Goal: Task Accomplishment & Management: Use online tool/utility

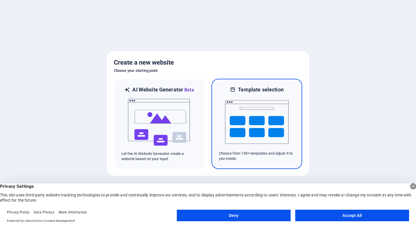
click at [275, 109] on img at bounding box center [257, 122] width 64 height 58
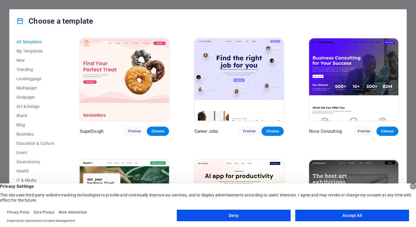
click at [333, 216] on button "Accept All" at bounding box center [352, 216] width 114 height 12
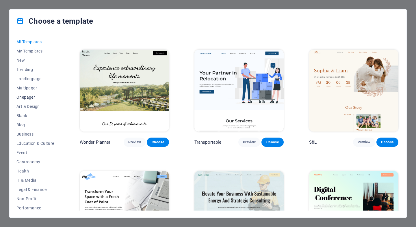
scroll to position [231, 0]
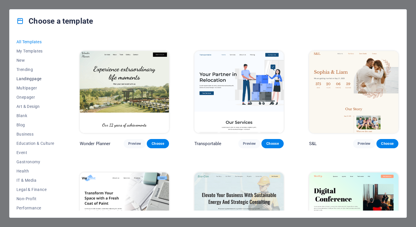
click at [27, 77] on span "Landingpage" at bounding box center [35, 79] width 38 height 5
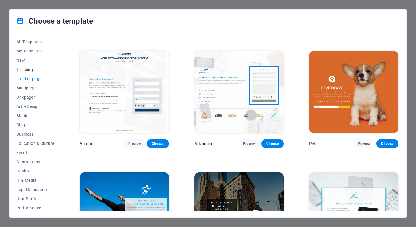
click at [26, 66] on button "Trending" at bounding box center [35, 69] width 38 height 9
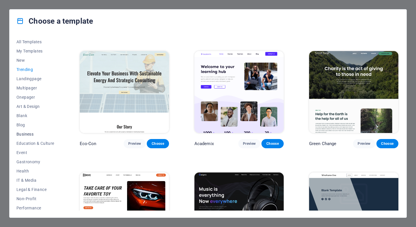
click at [27, 137] on button "Business" at bounding box center [35, 134] width 38 height 9
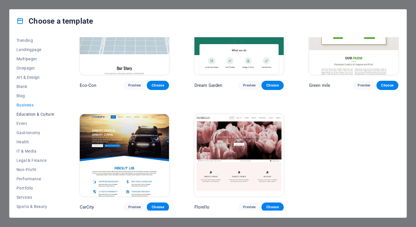
scroll to position [33, 0]
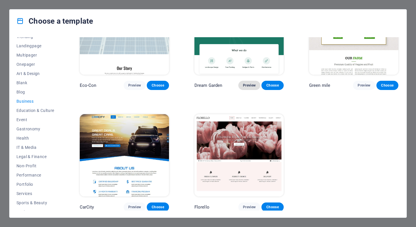
click at [252, 86] on span "Preview" at bounding box center [249, 85] width 13 height 5
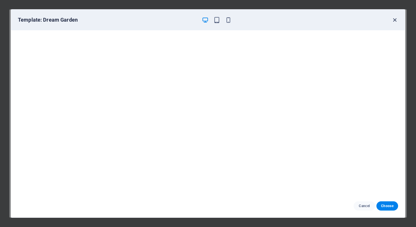
click at [393, 17] on icon "button" at bounding box center [395, 20] width 7 height 7
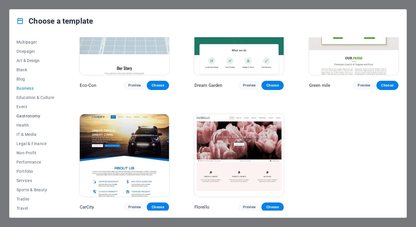
scroll to position [53, 0]
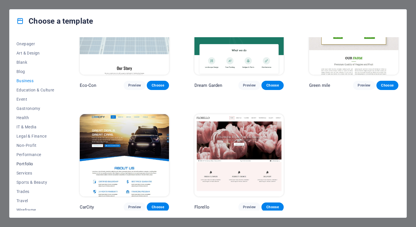
click at [32, 164] on span "Portfolio" at bounding box center [35, 164] width 38 height 5
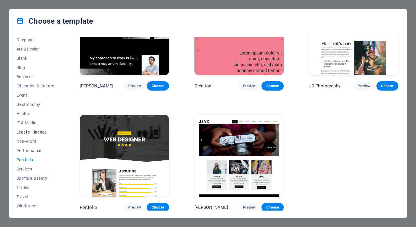
scroll to position [58, 0]
click at [29, 184] on button "Trades" at bounding box center [35, 187] width 38 height 9
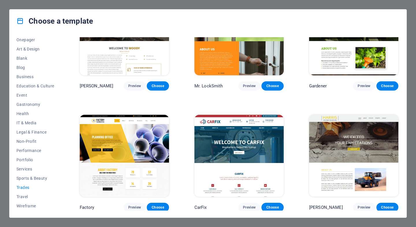
click at [28, 189] on span "Trades" at bounding box center [35, 188] width 38 height 5
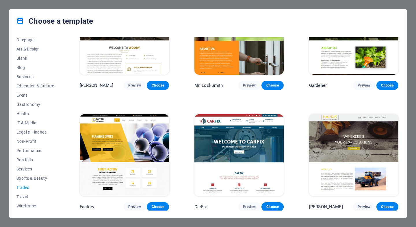
scroll to position [167, 0]
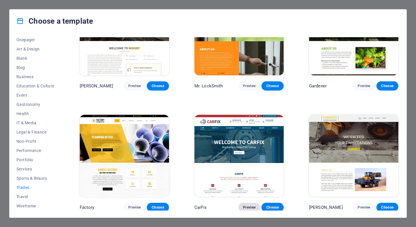
click at [252, 206] on span "Preview" at bounding box center [249, 208] width 13 height 5
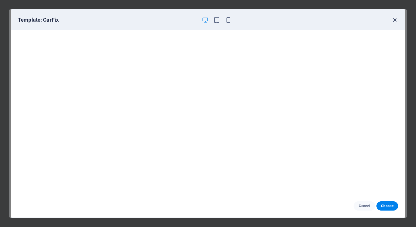
click at [396, 21] on icon "button" at bounding box center [395, 20] width 7 height 7
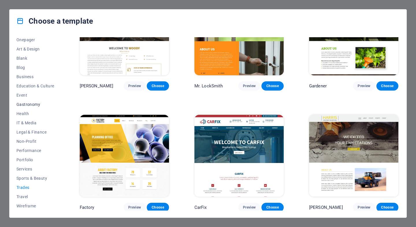
click at [23, 106] on span "Gastronomy" at bounding box center [35, 104] width 38 height 5
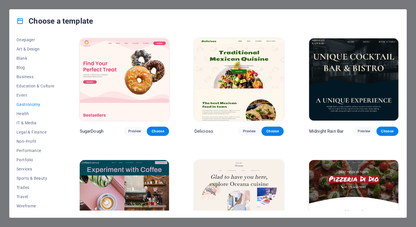
scroll to position [0, 0]
click at [28, 159] on span "Portfolio" at bounding box center [35, 160] width 38 height 5
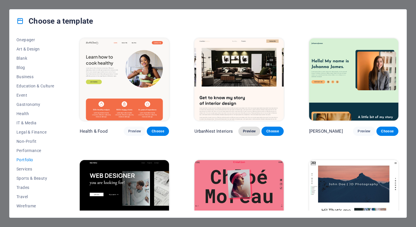
click at [253, 132] on span "Preview" at bounding box center [249, 131] width 13 height 5
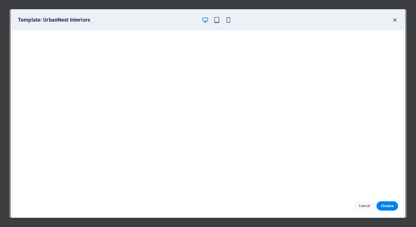
click at [396, 21] on icon "button" at bounding box center [395, 20] width 7 height 7
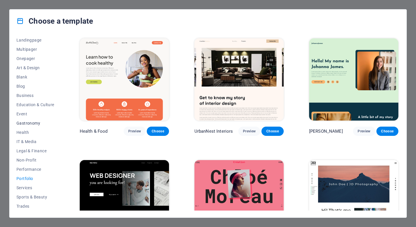
scroll to position [1, 0]
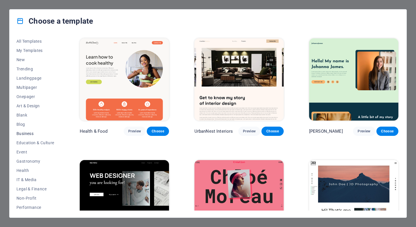
click at [28, 134] on span "Business" at bounding box center [35, 134] width 38 height 5
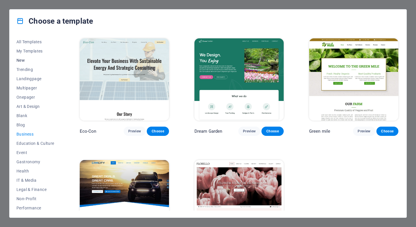
scroll to position [0, 0]
click at [24, 76] on button "Landingpage" at bounding box center [35, 78] width 38 height 9
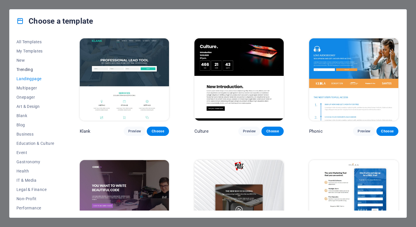
click at [27, 71] on span "Trending" at bounding box center [35, 69] width 38 height 5
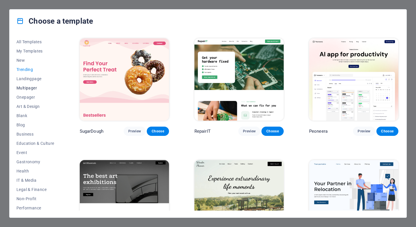
click at [29, 90] on button "Multipager" at bounding box center [35, 88] width 38 height 9
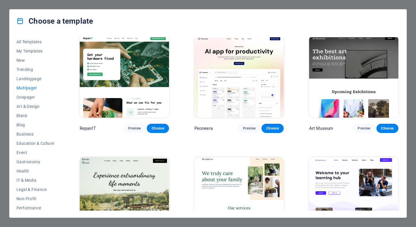
scroll to position [116, 0]
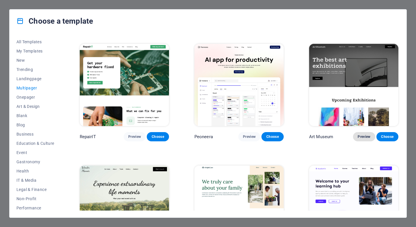
click at [363, 135] on span "Preview" at bounding box center [364, 137] width 13 height 5
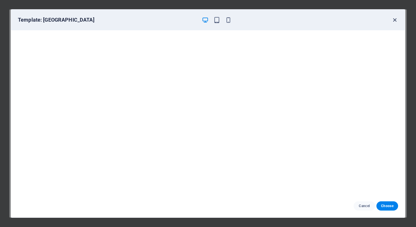
click at [393, 21] on icon "button" at bounding box center [395, 20] width 7 height 7
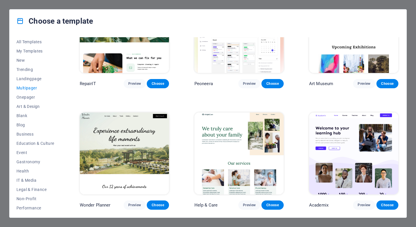
scroll to position [195, 0]
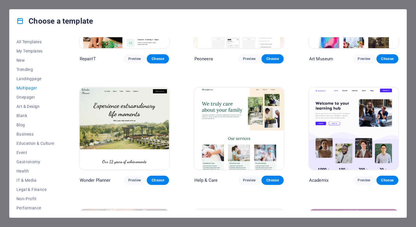
click at [127, 132] on img at bounding box center [124, 129] width 89 height 82
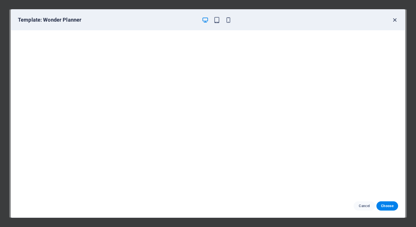
scroll to position [1, 0]
click at [396, 19] on icon "button" at bounding box center [395, 20] width 7 height 7
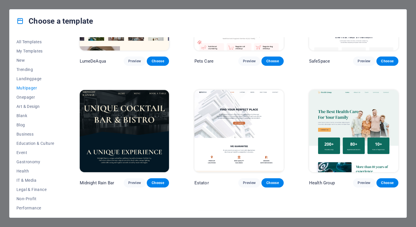
scroll to position [680, 0]
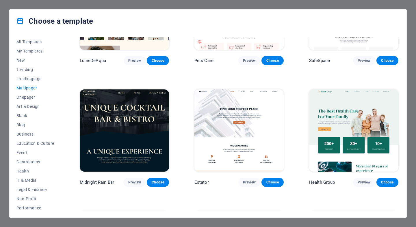
click at [255, 118] on img at bounding box center [239, 131] width 89 height 82
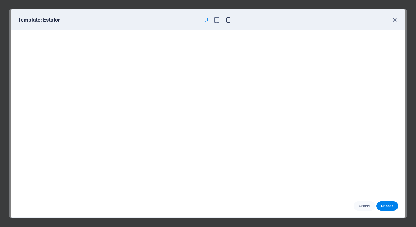
click at [228, 18] on icon "button" at bounding box center [228, 20] width 7 height 7
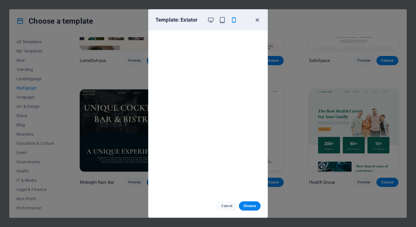
click at [258, 20] on icon "button" at bounding box center [257, 20] width 7 height 7
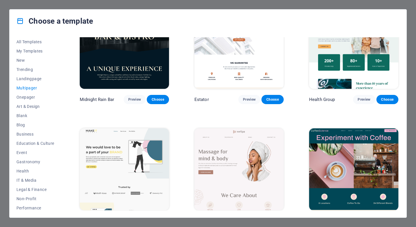
scroll to position [766, 0]
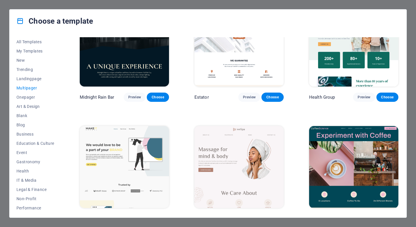
click at [328, 138] on img at bounding box center [353, 167] width 89 height 82
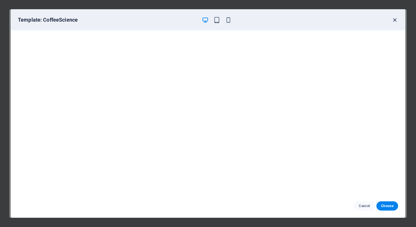
click at [397, 21] on icon "button" at bounding box center [395, 20] width 7 height 7
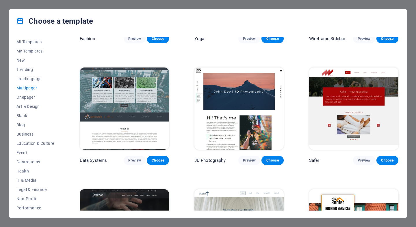
scroll to position [1317, 0]
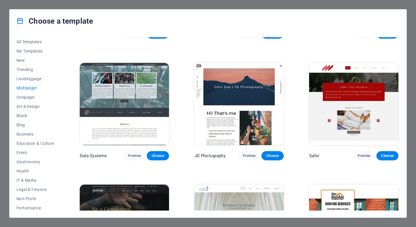
click at [135, 67] on img at bounding box center [124, 104] width 89 height 82
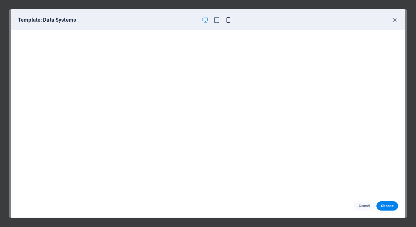
click at [228, 19] on icon "button" at bounding box center [228, 20] width 7 height 7
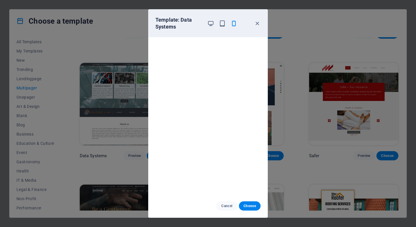
scroll to position [0, 0]
click at [259, 25] on icon "button" at bounding box center [257, 23] width 7 height 7
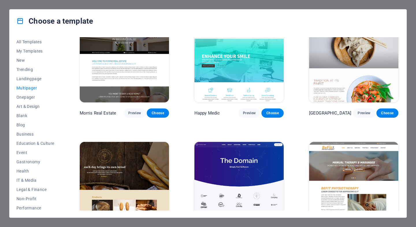
scroll to position [1663, 0]
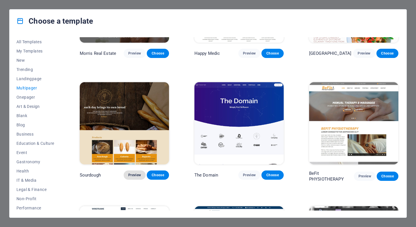
click at [135, 173] on span "Preview" at bounding box center [134, 175] width 13 height 5
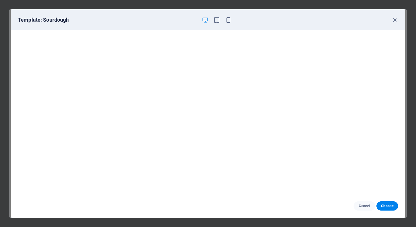
scroll to position [1, 0]
click at [228, 24] on div "Template: Sourdough" at bounding box center [208, 20] width 394 height 21
click at [228, 18] on icon "button" at bounding box center [228, 20] width 7 height 7
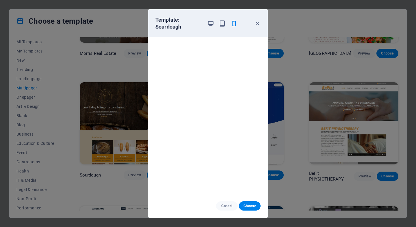
scroll to position [0, 0]
click at [259, 23] on icon "button" at bounding box center [257, 23] width 7 height 7
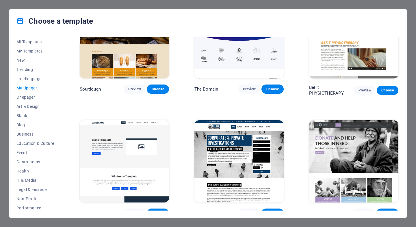
scroll to position [1809, 0]
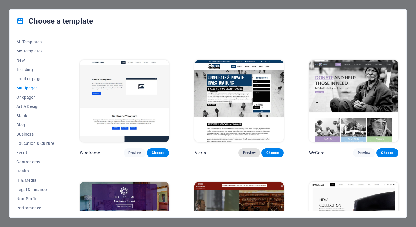
click at [246, 151] on span "Preview" at bounding box center [249, 153] width 13 height 5
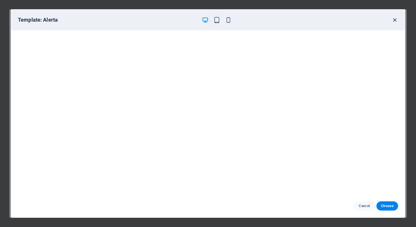
click at [394, 21] on icon "button" at bounding box center [395, 20] width 7 height 7
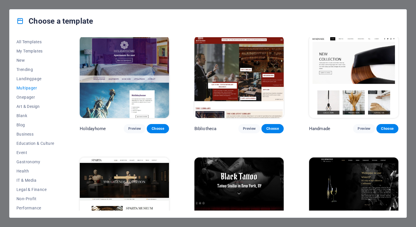
scroll to position [1914, 0]
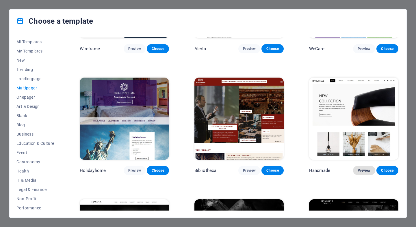
click at [364, 166] on button "Preview" at bounding box center [364, 170] width 22 height 9
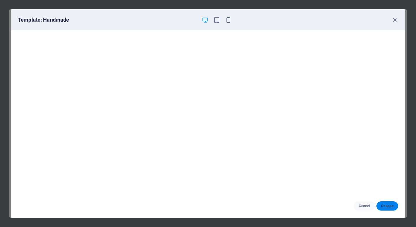
click at [388, 206] on span "Choose" at bounding box center [387, 206] width 12 height 5
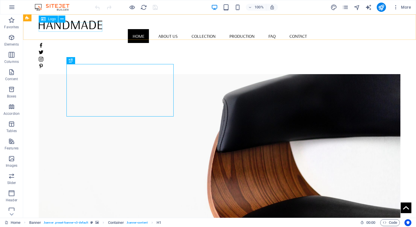
click at [76, 29] on div at bounding box center [220, 24] width 362 height 9
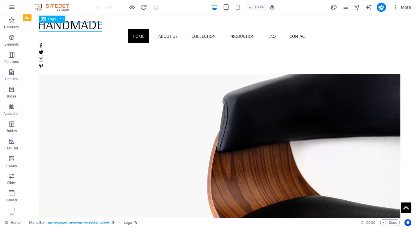
click at [85, 28] on div at bounding box center [220, 24] width 362 height 9
select select "px"
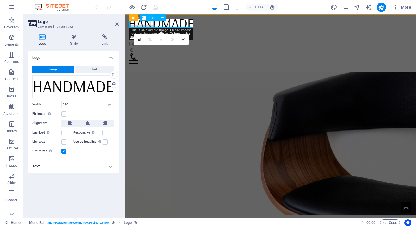
click at [145, 24] on div at bounding box center [270, 23] width 282 height 9
click at [118, 25] on icon at bounding box center [116, 24] width 3 height 5
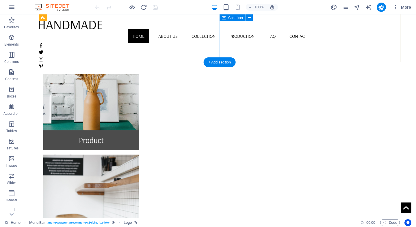
scroll to position [460, 0]
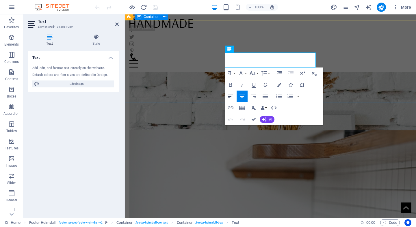
scroll to position [459, 0]
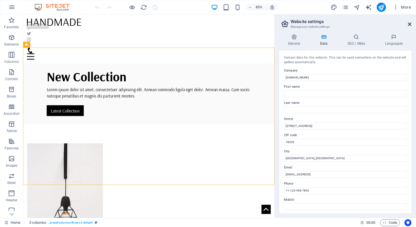
click at [410, 24] on icon at bounding box center [409, 24] width 3 height 5
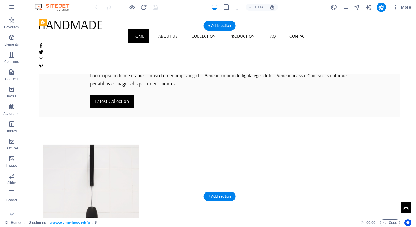
scroll to position [182, 0]
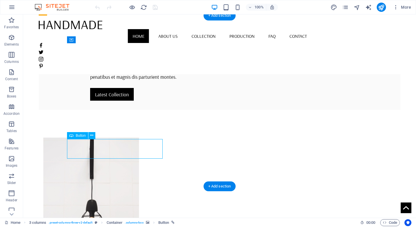
select select "%"
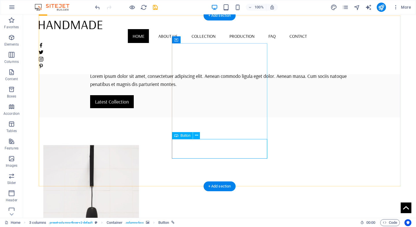
select select "%"
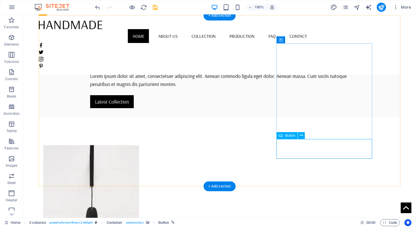
select select "%"
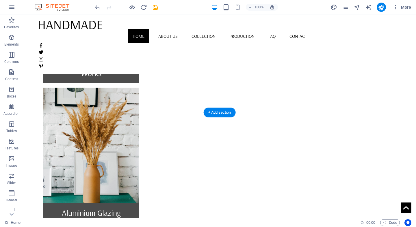
scroll to position [451, 0]
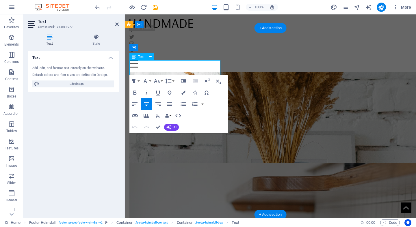
click at [113, 107] on div "Text Add, edit, and format text directly on the website. Default colors and fon…" at bounding box center [73, 132] width 91 height 163
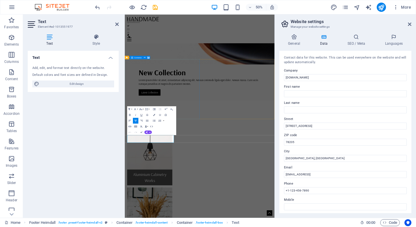
select select "px"
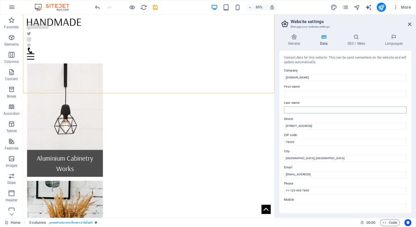
scroll to position [0, 0]
click at [325, 78] on input "[DOMAIN_NAME]" at bounding box center [345, 77] width 123 height 7
drag, startPoint x: 409, startPoint y: 25, endPoint x: 384, endPoint y: 12, distance: 28.4
click at [409, 25] on icon at bounding box center [409, 24] width 3 height 5
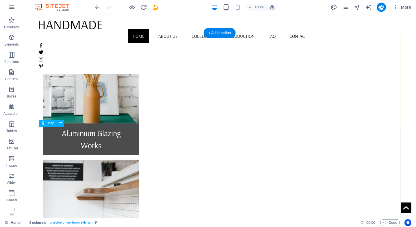
scroll to position [438, 0]
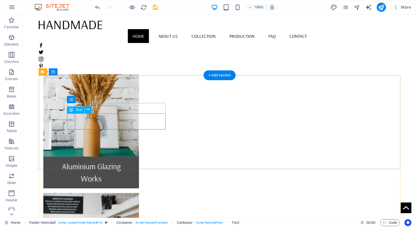
click at [77, 110] on span "Text" at bounding box center [79, 109] width 6 height 3
click at [89, 111] on icon at bounding box center [88, 110] width 3 height 6
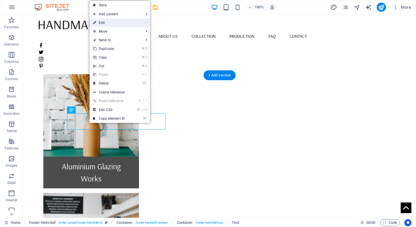
click at [112, 23] on link "⏎ Edit" at bounding box center [109, 22] width 39 height 9
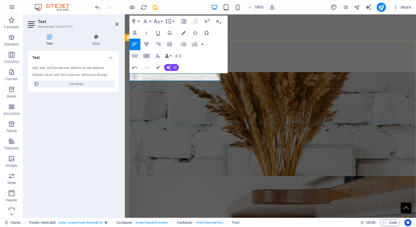
click at [145, 45] on icon "button" at bounding box center [146, 44] width 5 height 3
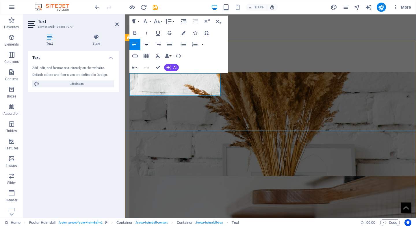
click at [149, 46] on icon "button" at bounding box center [146, 44] width 7 height 7
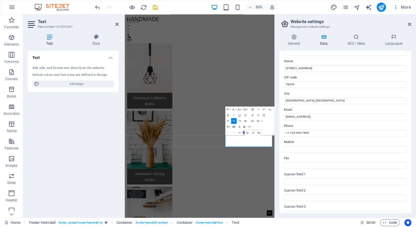
scroll to position [95, 0]
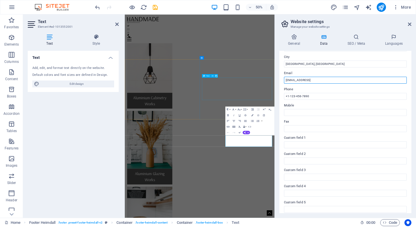
drag, startPoint x: 478, startPoint y: 93, endPoint x: 405, endPoint y: 147, distance: 90.9
click at [358, 79] on input "[EMAIL_ADDRESS]" at bounding box center [345, 80] width 123 height 7
type input "[EMAIL_ADDRESS][DOMAIN_NAME]"
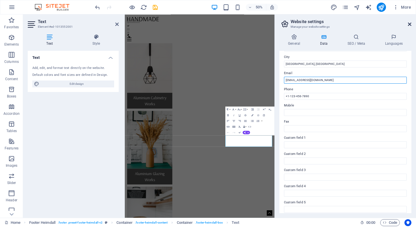
click at [411, 26] on icon at bounding box center [409, 24] width 3 height 5
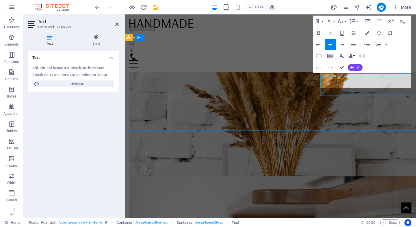
click at [340, 72] on icon "button" at bounding box center [339, 70] width 4 height 4
drag, startPoint x: 397, startPoint y: 86, endPoint x: 334, endPoint y: 86, distance: 62.7
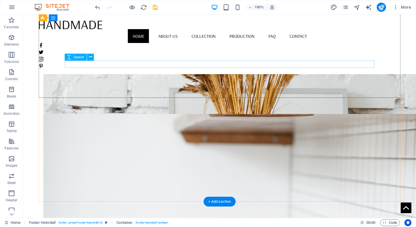
scroll to position [517, 0]
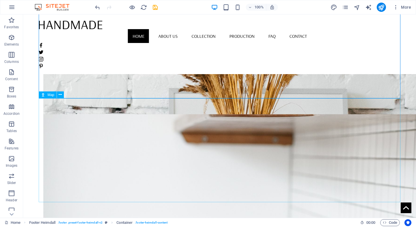
click at [46, 97] on div "Map" at bounding box center [48, 95] width 18 height 7
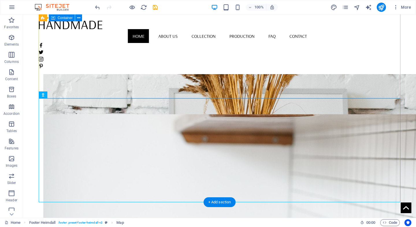
click at [60, 93] on icon at bounding box center [60, 95] width 3 height 6
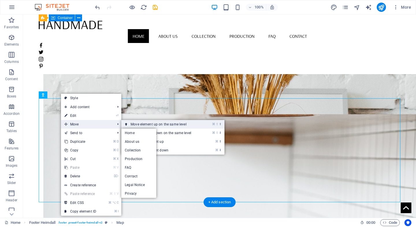
click at [142, 125] on link "⌘ ⇧ ⬆ Move element up on the same level" at bounding box center [162, 124] width 82 height 9
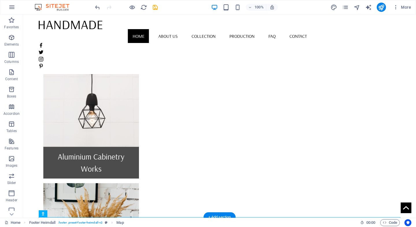
scroll to position [289, 0]
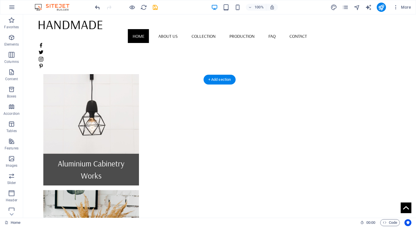
click at [99, 10] on icon "undo" at bounding box center [97, 7] width 7 height 7
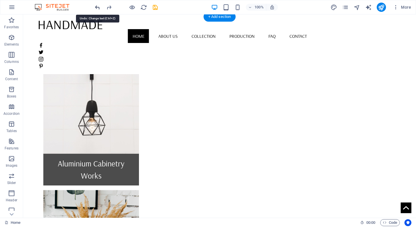
scroll to position [517, 0]
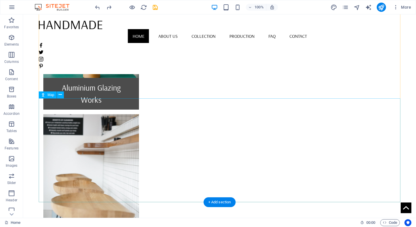
click at [50, 94] on span "Map" at bounding box center [50, 94] width 7 height 3
click at [61, 94] on icon at bounding box center [60, 95] width 3 height 6
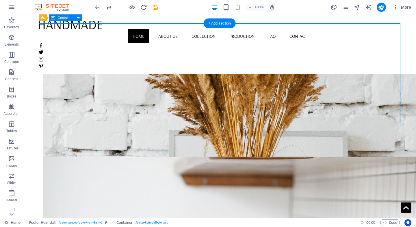
scroll to position [474, 0]
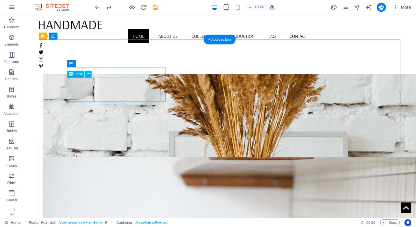
click at [89, 72] on icon at bounding box center [88, 74] width 3 height 6
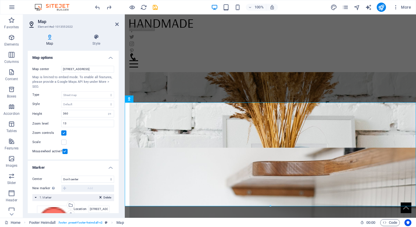
scroll to position [0, 0]
click at [82, 70] on input "[STREET_ADDRESS]" at bounding box center [87, 69] width 53 height 7
type input "k"
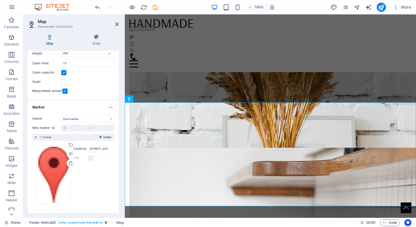
scroll to position [60, 0]
type input "lot a 11 kawasan industri mara"
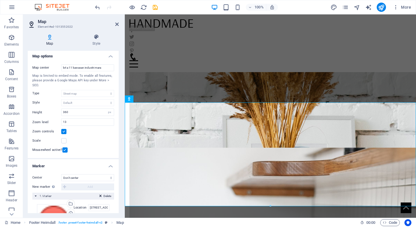
scroll to position [1, 0]
select select "1"
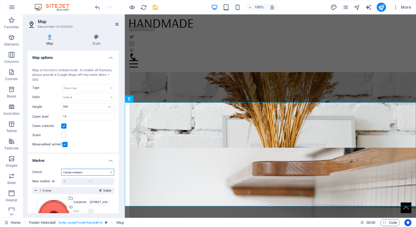
scroll to position [0, 0]
click at [95, 68] on div "Map is limited to embed mode. To enable all features, please provide a Google M…" at bounding box center [73, 75] width 82 height 14
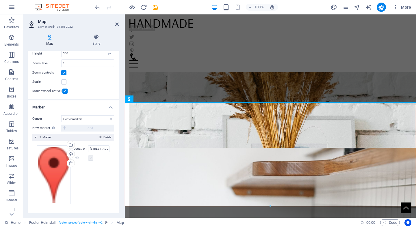
scroll to position [53, 0]
click at [97, 149] on input "[STREET_ADDRESS]" at bounding box center [98, 149] width 21 height 7
click at [101, 149] on input "[STREET_ADDRESS]" at bounding box center [98, 149] width 21 height 7
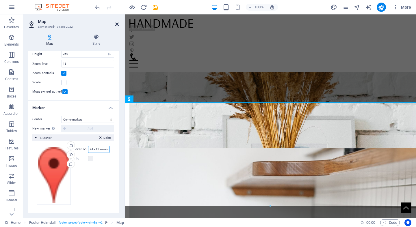
type input "lot a 11 kawasan industri mara"
click at [116, 24] on icon at bounding box center [116, 24] width 3 height 5
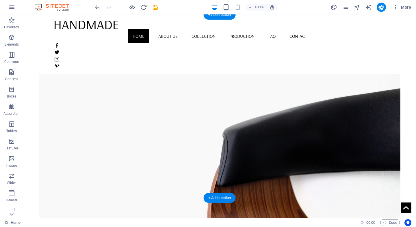
scroll to position [0, 0]
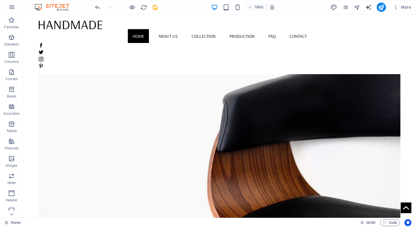
click at [82, 33] on div "Home About us Collection Production FAQ Contact Menu" at bounding box center [219, 44] width 393 height 60
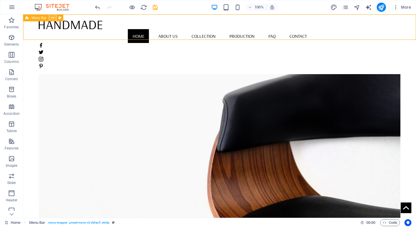
click at [53, 18] on icon at bounding box center [52, 18] width 3 height 6
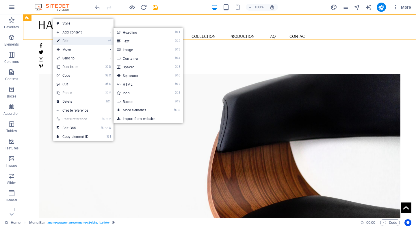
click at [69, 40] on link "⏎ Edit" at bounding box center [72, 41] width 39 height 9
select select "header"
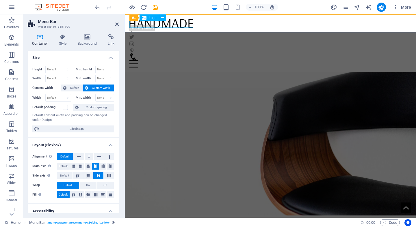
click at [163, 22] on div at bounding box center [270, 23] width 282 height 9
select select "px"
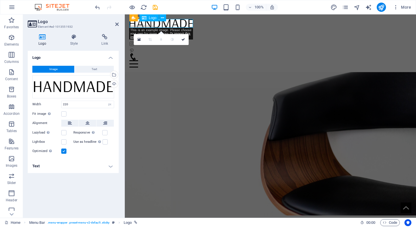
click at [167, 25] on div at bounding box center [270, 23] width 282 height 9
click at [118, 24] on icon at bounding box center [116, 24] width 3 height 5
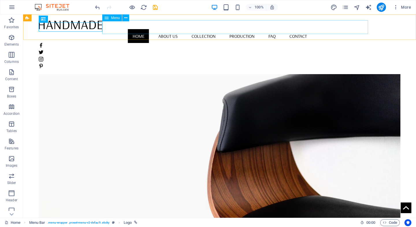
click at [319, 31] on nav "Home About us Collection Production FAQ Contact" at bounding box center [220, 36] width 362 height 14
click at [317, 29] on nav "Home About us Collection Production FAQ Contact" at bounding box center [220, 36] width 362 height 14
click at [62, 19] on icon at bounding box center [61, 19] width 3 height 6
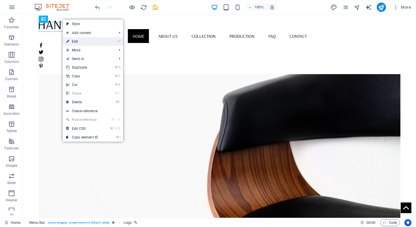
click at [76, 39] on link "⏎ Edit" at bounding box center [82, 41] width 39 height 9
select select "px"
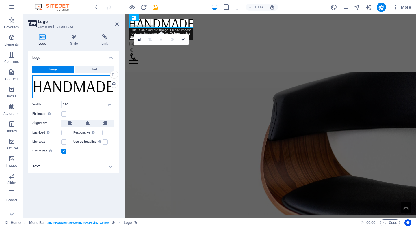
click at [80, 82] on div "Drag files here, click to choose files or select files from Files or our free s…" at bounding box center [73, 86] width 82 height 23
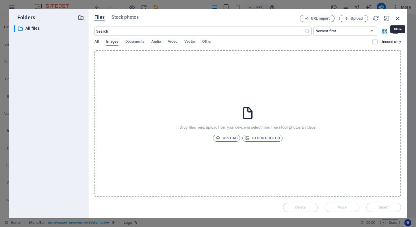
click at [399, 18] on icon "button" at bounding box center [398, 18] width 6 height 6
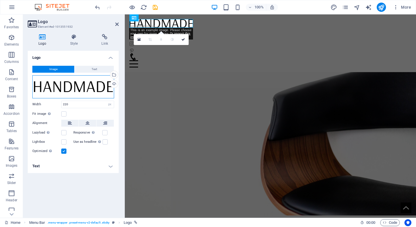
click at [70, 93] on div "Drag files here, click to choose files or select files from Files or our free s…" at bounding box center [73, 86] width 82 height 23
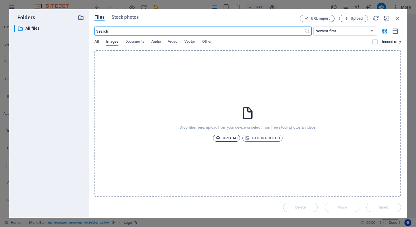
click at [223, 140] on span "Upload" at bounding box center [227, 138] width 22 height 7
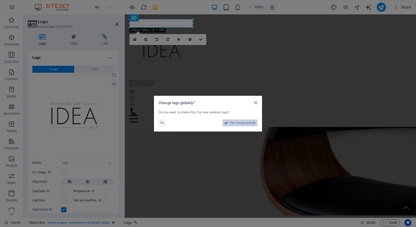
click at [241, 124] on span "Yes, change globally" at bounding box center [243, 123] width 26 height 7
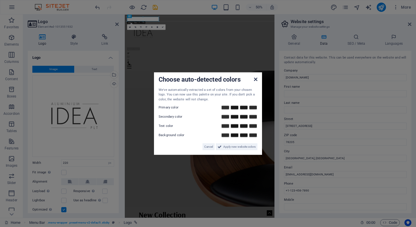
click at [256, 81] on icon at bounding box center [255, 79] width 3 height 5
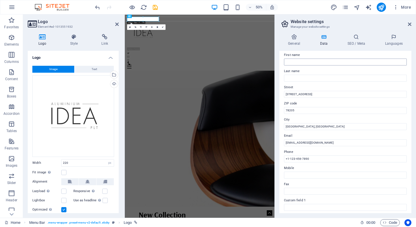
scroll to position [35, 0]
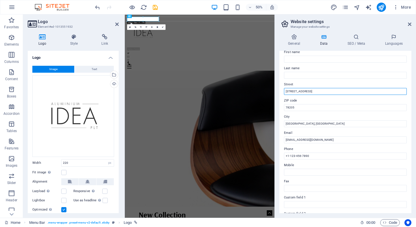
click at [319, 93] on input "[STREET_ADDRESS]" at bounding box center [345, 91] width 123 height 7
type input "Lot A-11 Kaw. Ind. [GEOGRAPHIC_DATA] (KIM) KM 13 Off [GEOGRAPHIC_DATA]"
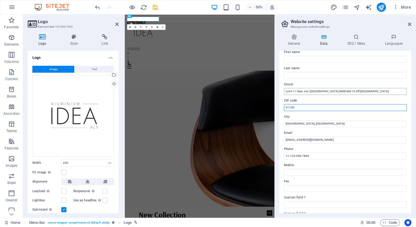
type input "51100"
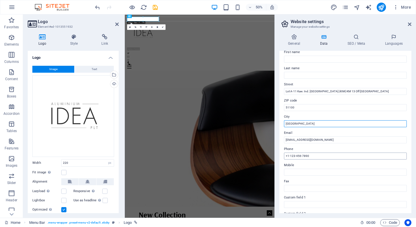
type input "[GEOGRAPHIC_DATA]"
click at [313, 156] on input "+1-123-456-7890" at bounding box center [345, 156] width 123 height 7
type input "[PHONE_NUMBER]"
click at [340, 162] on label "Mobile" at bounding box center [345, 165] width 123 height 7
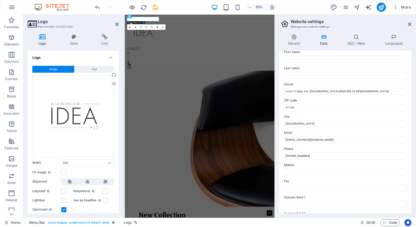
click at [340, 169] on input "Mobile" at bounding box center [345, 172] width 123 height 7
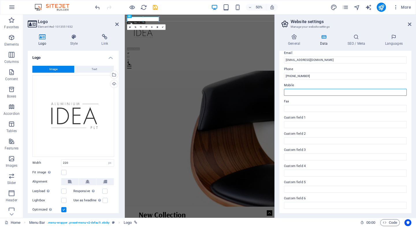
scroll to position [114, 0]
click at [412, 24] on aside "Website settings Manage your website settings General Data SEO / Meta Languages…" at bounding box center [346, 116] width 142 height 204
click at [295, 36] on icon at bounding box center [294, 37] width 29 height 6
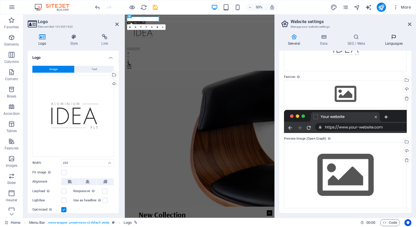
scroll to position [53, 0]
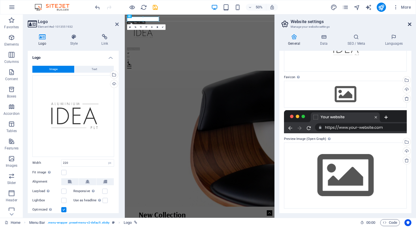
drag, startPoint x: 409, startPoint y: 24, endPoint x: 284, endPoint y: 10, distance: 126.3
click at [409, 24] on icon at bounding box center [409, 24] width 3 height 5
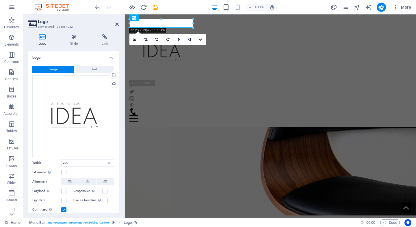
click at [267, 48] on figure at bounding box center [270, 124] width 291 height 184
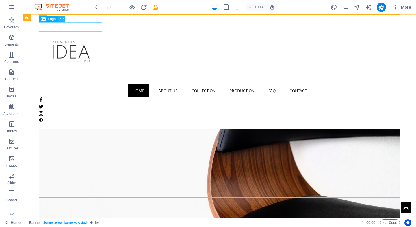
click at [62, 20] on icon at bounding box center [61, 19] width 3 height 6
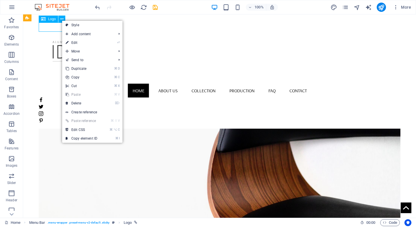
click at [51, 19] on span "Logo" at bounding box center [52, 18] width 8 height 3
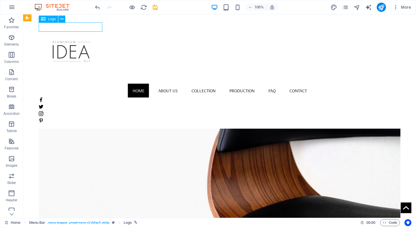
click at [47, 21] on div "Logo" at bounding box center [48, 19] width 19 height 7
select select "px"
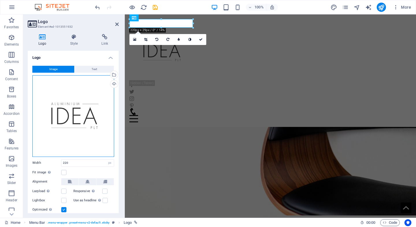
click at [68, 114] on div "Drag files here, click to choose files or select files from Files or our free s…" at bounding box center [73, 116] width 82 height 82
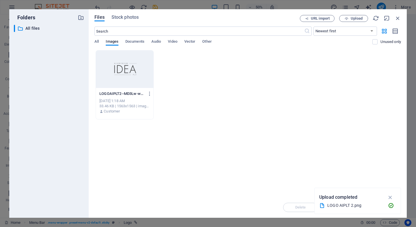
click at [125, 79] on div at bounding box center [125, 70] width 58 height 38
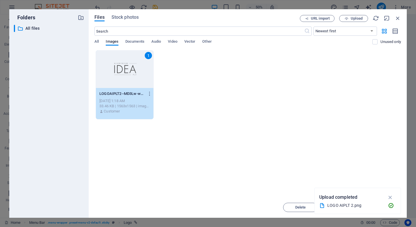
click at [131, 79] on div "1" at bounding box center [125, 70] width 58 height 38
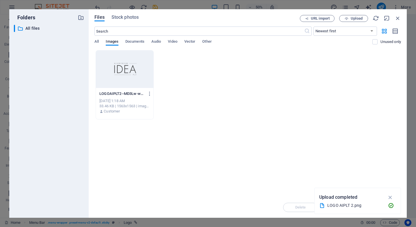
click at [131, 79] on div at bounding box center [125, 70] width 58 height 38
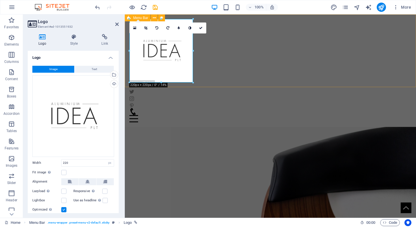
click at [211, 78] on div "Home About us Collection Production FAQ Contact Menu" at bounding box center [270, 70] width 291 height 113
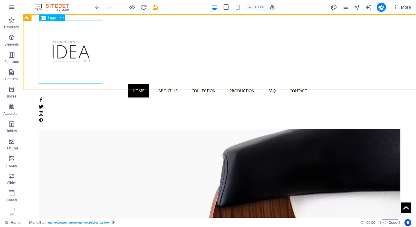
click at [89, 59] on div at bounding box center [220, 52] width 362 height 64
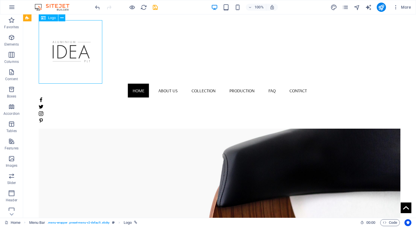
click at [89, 59] on div at bounding box center [220, 52] width 362 height 64
select select "px"
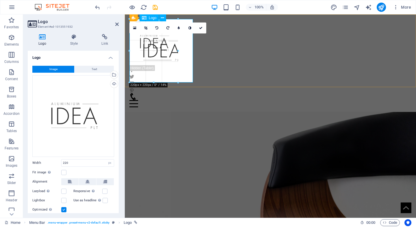
drag, startPoint x: 162, startPoint y: 82, endPoint x: 162, endPoint y: 67, distance: 15.0
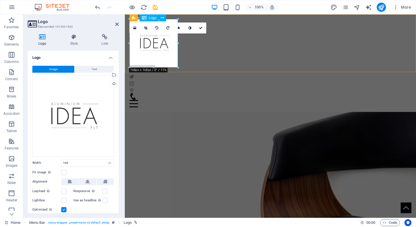
type input "220"
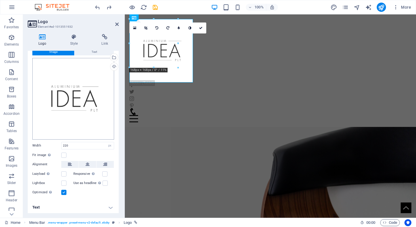
scroll to position [17, 0]
click at [65, 155] on label at bounding box center [63, 155] width 5 height 5
click at [0, 0] on input "Fit image Automatically fit image to a fixed width and height" at bounding box center [0, 0] width 0 height 0
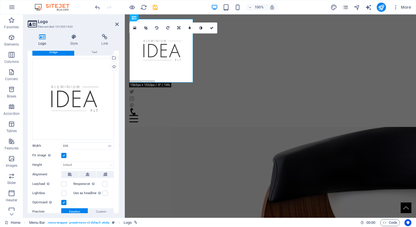
click at [64, 154] on label at bounding box center [63, 155] width 5 height 5
click at [0, 0] on input "Fit image Automatically fit image to a fixed width and height" at bounding box center [0, 0] width 0 height 0
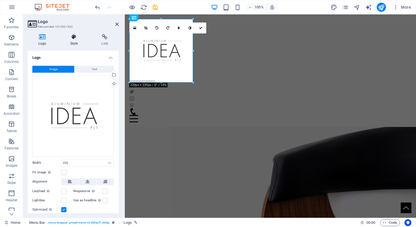
scroll to position [0, 0]
click at [76, 42] on h4 "Style" at bounding box center [76, 40] width 32 height 12
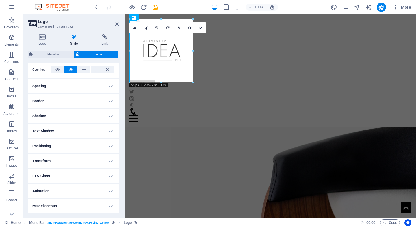
scroll to position [93, 0]
click at [96, 143] on h4 "Positioning" at bounding box center [73, 147] width 91 height 14
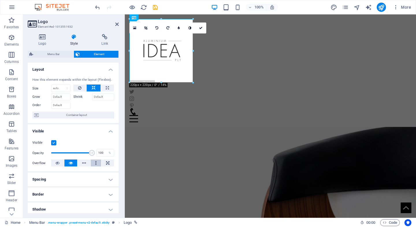
scroll to position [0, 0]
click at [97, 164] on button at bounding box center [96, 163] width 11 height 7
click at [115, 24] on h2 "Logo" at bounding box center [78, 21] width 81 height 5
click at [119, 24] on aside "Logo Element #ed-1013551932 Logo Style Link Logo Image Text Drag files here, cl…" at bounding box center [74, 116] width 102 height 204
click at [116, 24] on icon at bounding box center [116, 24] width 3 height 5
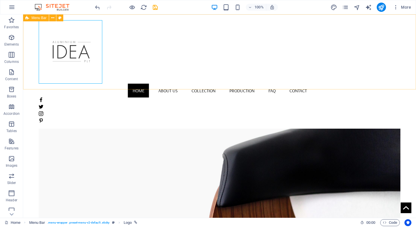
click at [177, 81] on div "Home About us Collection Production FAQ Contact Menu" at bounding box center [219, 71] width 393 height 114
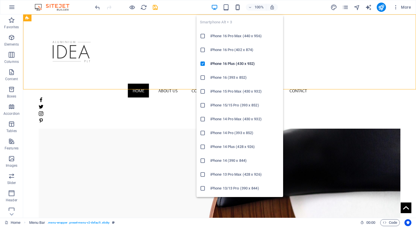
click at [239, 6] on icon "button" at bounding box center [237, 7] width 7 height 7
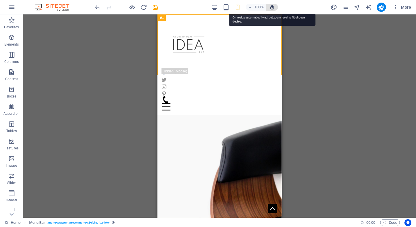
click at [274, 6] on icon "button" at bounding box center [272, 7] width 5 height 5
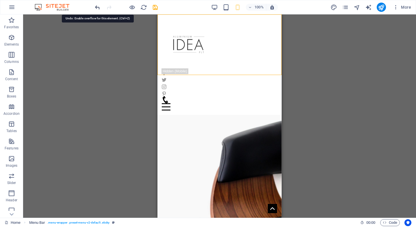
click at [100, 9] on icon "undo" at bounding box center [97, 7] width 7 height 7
click at [107, 8] on icon "redo" at bounding box center [109, 7] width 7 height 7
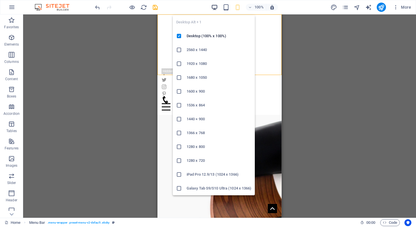
click at [215, 8] on icon "button" at bounding box center [214, 7] width 7 height 7
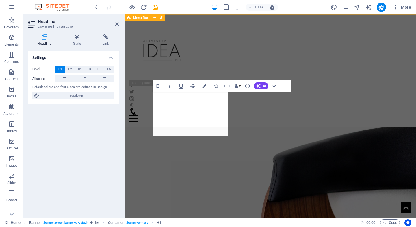
click at [275, 30] on div "Home About us Collection Production FAQ Contact Menu" at bounding box center [270, 70] width 291 height 113
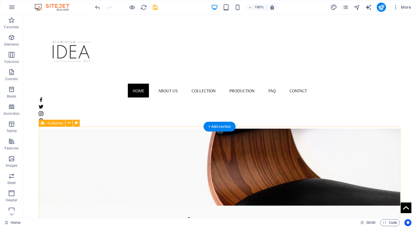
scroll to position [71, 0]
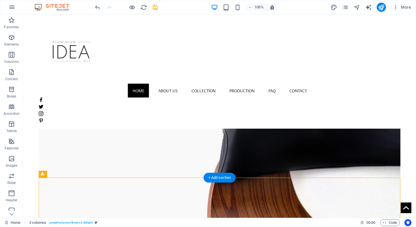
scroll to position [12, 0]
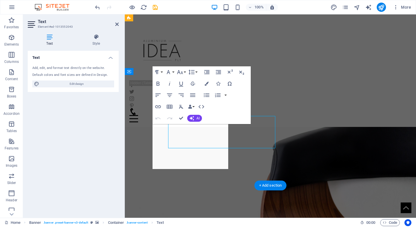
click at [117, 130] on div "Text Add, edit, and format text directly on the website. Default colors and fon…" at bounding box center [73, 132] width 91 height 163
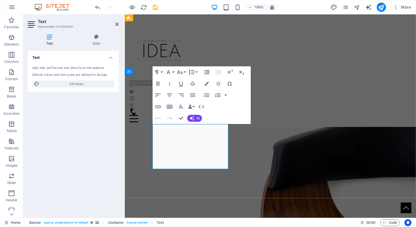
click at [265, 73] on div "Home About us Collection Production FAQ Contact Menu" at bounding box center [270, 70] width 291 height 113
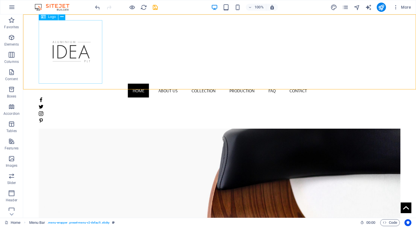
click at [82, 54] on div at bounding box center [220, 52] width 362 height 64
click at [61, 17] on icon at bounding box center [61, 17] width 3 height 6
click at [75, 68] on div at bounding box center [220, 52] width 362 height 64
click at [47, 16] on div "Logo" at bounding box center [48, 16] width 19 height 7
click at [64, 16] on button at bounding box center [61, 16] width 7 height 7
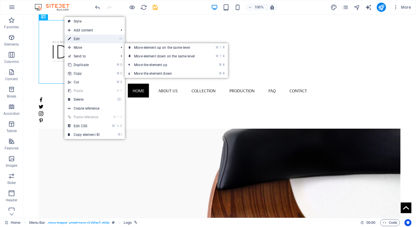
click at [82, 37] on link "⏎ Edit" at bounding box center [83, 39] width 39 height 9
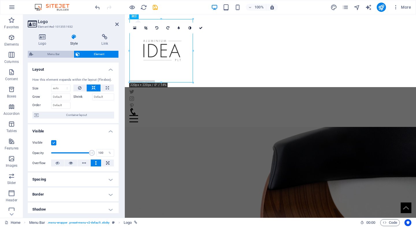
click at [55, 53] on span "Menu Bar" at bounding box center [53, 54] width 37 height 7
select select "vw"
select select "px"
select select "vw"
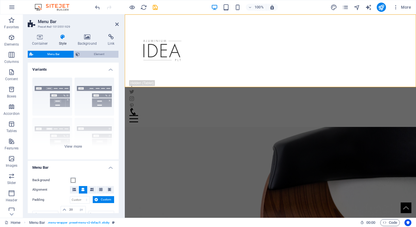
click at [87, 55] on span "Element" at bounding box center [99, 54] width 35 height 7
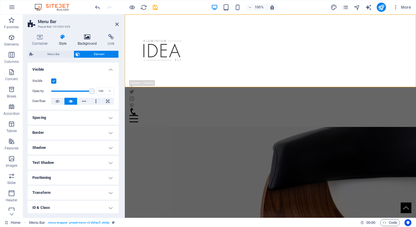
click at [81, 41] on h4 "Background" at bounding box center [88, 40] width 30 height 12
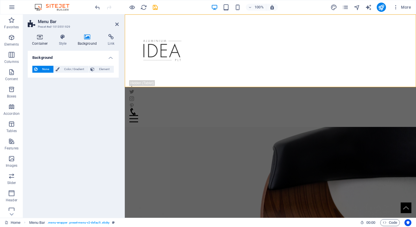
click at [36, 40] on icon at bounding box center [40, 37] width 25 height 6
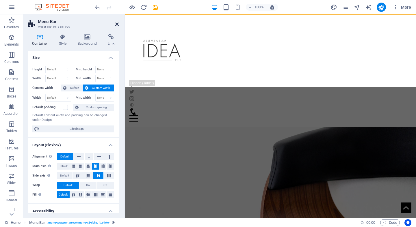
click at [117, 23] on icon at bounding box center [116, 24] width 3 height 5
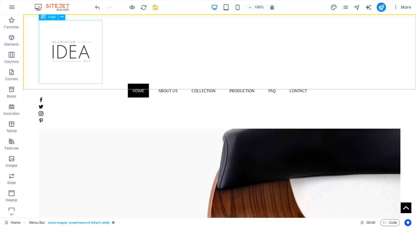
click at [66, 46] on div at bounding box center [220, 52] width 362 height 64
click at [62, 17] on icon at bounding box center [61, 17] width 3 height 6
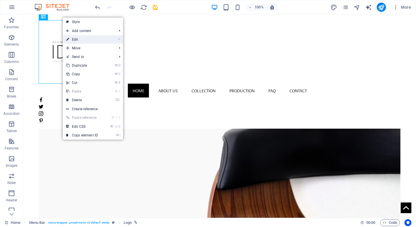
click at [82, 41] on link "⏎ Edit" at bounding box center [82, 39] width 39 height 9
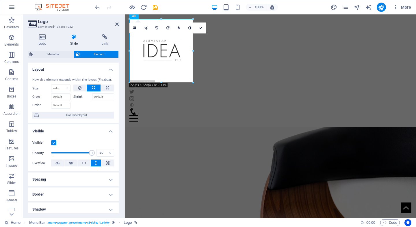
scroll to position [0, 0]
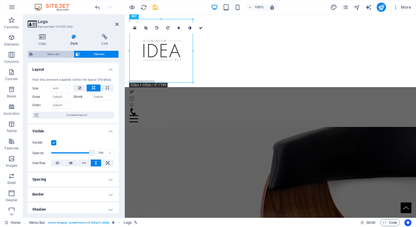
click at [49, 52] on span "Menu Bar" at bounding box center [53, 54] width 37 height 7
select select "vw"
select select "px"
select select "vw"
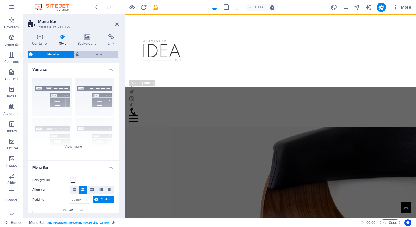
click at [82, 54] on span "Element" at bounding box center [99, 54] width 35 height 7
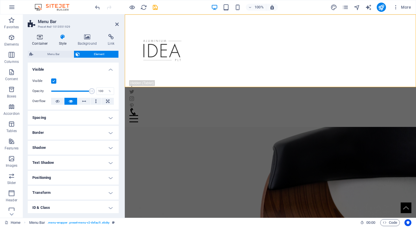
click at [33, 36] on icon at bounding box center [40, 37] width 25 height 6
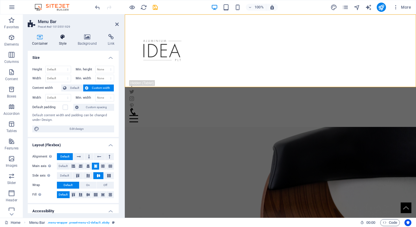
click at [55, 38] on icon at bounding box center [63, 37] width 16 height 6
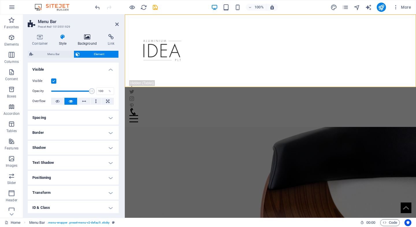
click at [83, 40] on h4 "Background" at bounding box center [88, 40] width 30 height 12
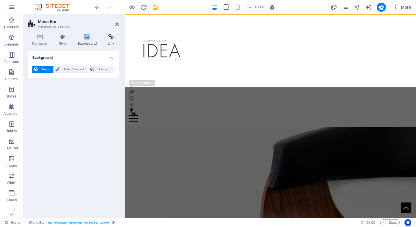
click at [111, 42] on h4 "Link" at bounding box center [110, 40] width 15 height 12
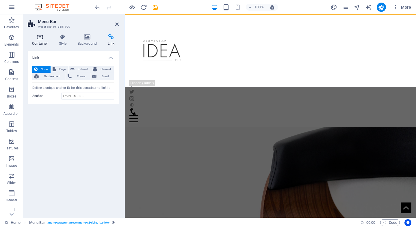
click at [40, 40] on icon at bounding box center [40, 37] width 25 height 6
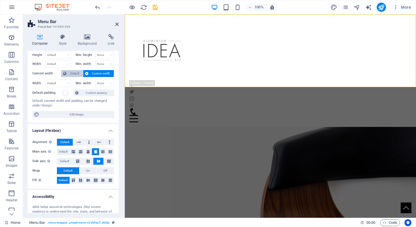
scroll to position [15, 0]
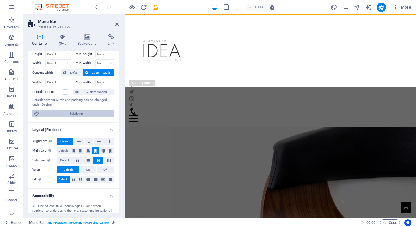
click at [73, 114] on span "Edit design" at bounding box center [76, 113] width 71 height 7
select select "rem"
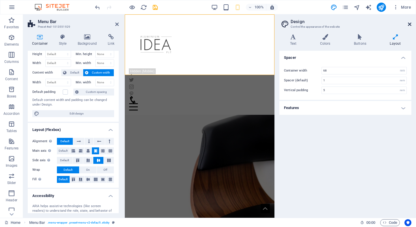
click at [409, 25] on icon at bounding box center [409, 24] width 3 height 5
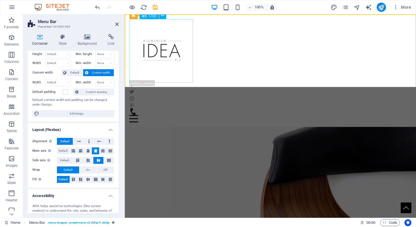
click at [158, 63] on div at bounding box center [270, 51] width 282 height 64
click at [160, 55] on div at bounding box center [270, 51] width 282 height 64
select select "px"
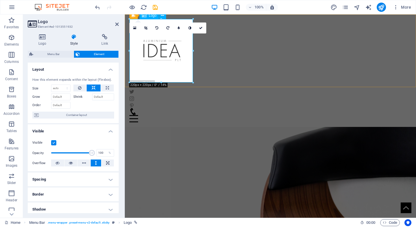
click at [150, 17] on span "Logo" at bounding box center [153, 15] width 8 height 3
click at [40, 34] on icon at bounding box center [42, 37] width 29 height 6
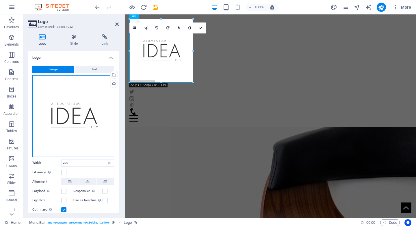
click at [90, 136] on div "Drag files here, click to choose files or select files from Files or our free s…" at bounding box center [73, 116] width 82 height 82
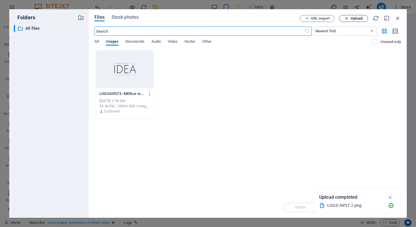
click at [356, 18] on span "Upload" at bounding box center [357, 18] width 12 height 3
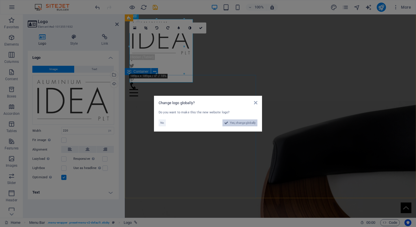
click at [234, 123] on span "Yes, change globally" at bounding box center [243, 123] width 26 height 7
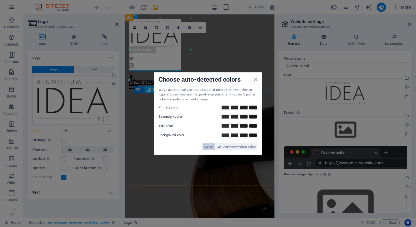
click at [210, 145] on span "Cancel" at bounding box center [208, 147] width 9 height 7
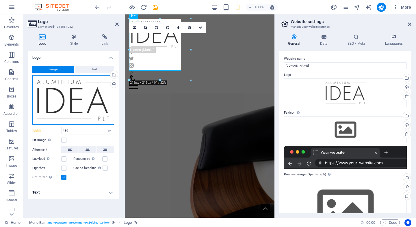
click at [95, 92] on div "Drag files here, click to choose files or select files from Files or our free s…" at bounding box center [73, 100] width 82 height 50
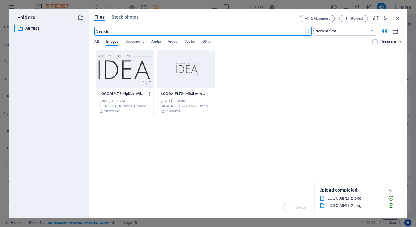
click at [210, 92] on icon "button" at bounding box center [211, 93] width 5 height 5
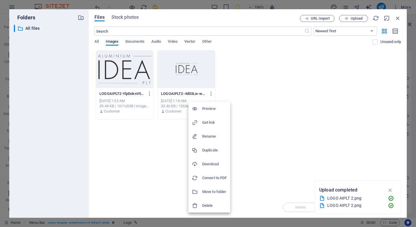
click at [211, 208] on h6 "Delete" at bounding box center [214, 206] width 25 height 7
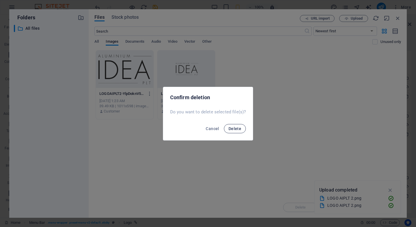
click at [240, 130] on span "Delete" at bounding box center [235, 129] width 13 height 5
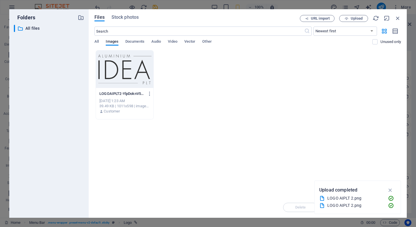
click at [114, 76] on div at bounding box center [125, 70] width 58 height 38
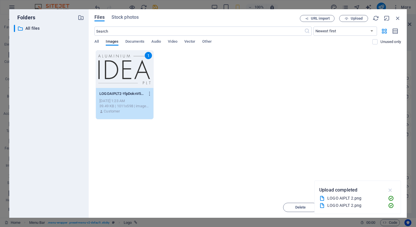
click at [389, 190] on icon "button" at bounding box center [390, 190] width 7 height 6
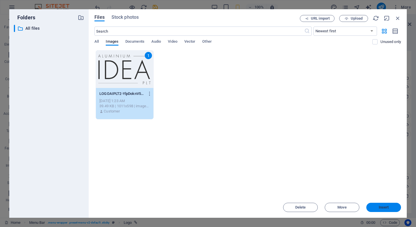
click at [377, 207] on span "Insert" at bounding box center [384, 207] width 30 height 3
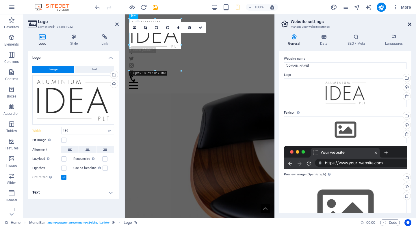
click at [411, 22] on icon at bounding box center [409, 24] width 3 height 5
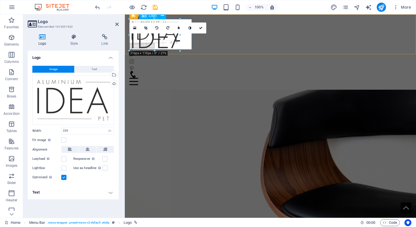
drag, startPoint x: 186, startPoint y: 51, endPoint x: 170, endPoint y: 44, distance: 17.5
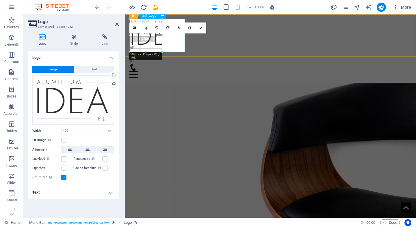
drag, startPoint x: 185, startPoint y: 52, endPoint x: 154, endPoint y: 38, distance: 33.8
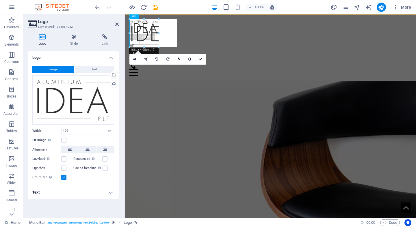
drag, startPoint x: 177, startPoint y: 47, endPoint x: 157, endPoint y: 36, distance: 22.5
type input "118"
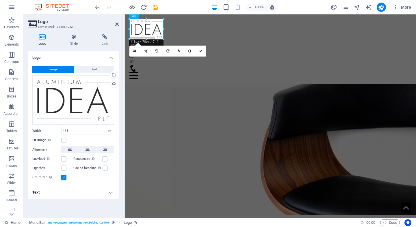
scroll to position [0, 0]
click at [115, 24] on header "Logo Element #ed-1013551932" at bounding box center [73, 21] width 91 height 15
click at [115, 24] on icon at bounding box center [116, 24] width 3 height 5
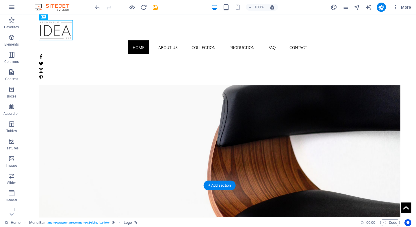
click at [143, 55] on figure at bounding box center [220, 126] width 362 height 184
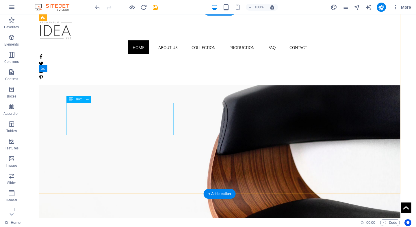
scroll to position [2, 0]
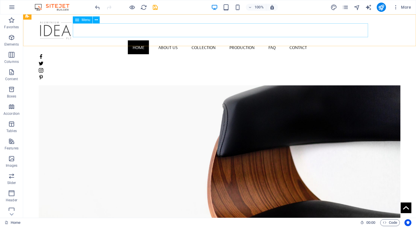
click at [171, 40] on nav "Home About us Collection Production FAQ Contact" at bounding box center [220, 47] width 362 height 14
click at [210, 40] on nav "Home About us Collection Production FAQ Contact" at bounding box center [220, 47] width 362 height 14
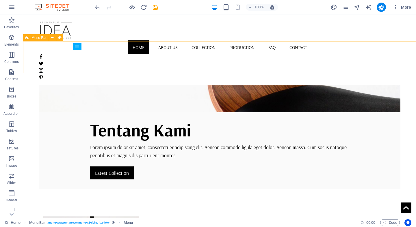
scroll to position [111, 0]
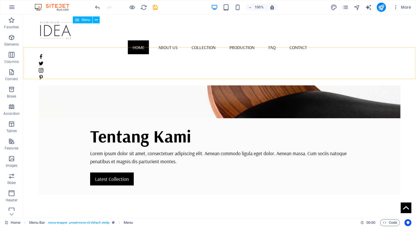
click at [170, 40] on nav "Home About us Collection Production FAQ Contact" at bounding box center [220, 47] width 362 height 14
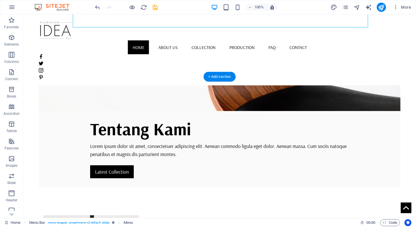
scroll to position [122, 0]
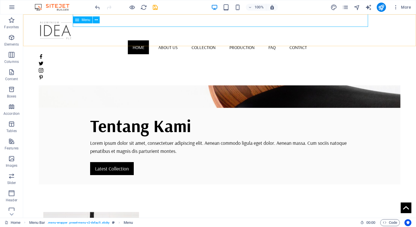
click at [171, 40] on nav "Home About us Collection Production FAQ Contact" at bounding box center [220, 47] width 362 height 14
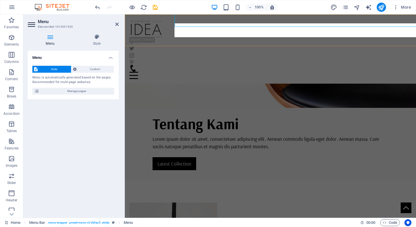
click at [171, 33] on div "Home About us Collection Production FAQ Contact Menu" at bounding box center [270, 48] width 291 height 69
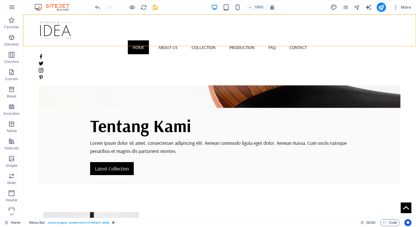
click at [124, 39] on div "Home About us Collection Production FAQ Contact Menu" at bounding box center [219, 49] width 393 height 71
click at [11, 23] on icon "button" at bounding box center [11, 20] width 7 height 7
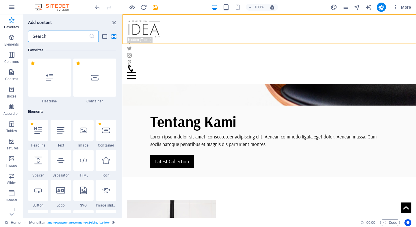
click at [112, 24] on icon "close panel" at bounding box center [114, 22] width 7 height 7
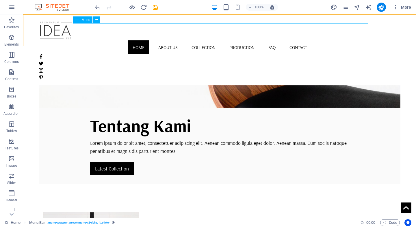
click at [84, 19] on span "Menu" at bounding box center [86, 19] width 9 height 3
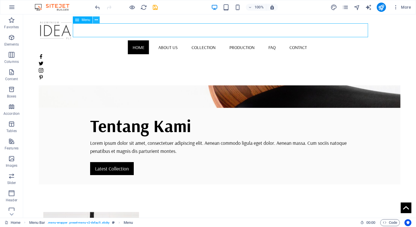
click at [97, 20] on icon at bounding box center [96, 20] width 3 height 6
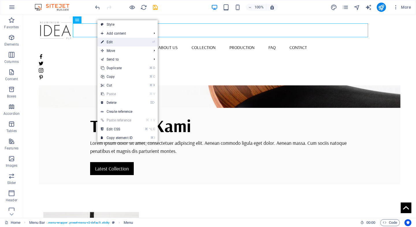
click at [124, 42] on link "⏎ Edit" at bounding box center [116, 42] width 39 height 9
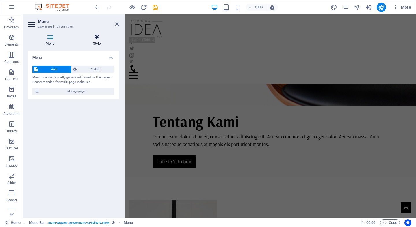
click at [96, 41] on h4 "Style" at bounding box center [97, 40] width 44 height 12
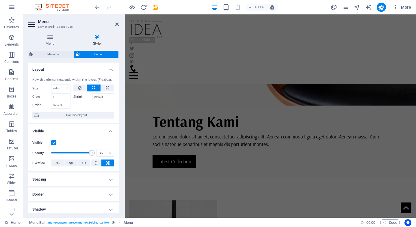
scroll to position [0, 0]
click at [52, 41] on h4 "Menu" at bounding box center [51, 40] width 47 height 12
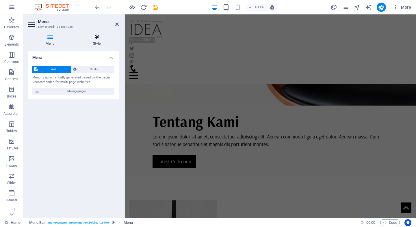
click at [89, 42] on h4 "Style" at bounding box center [97, 40] width 44 height 12
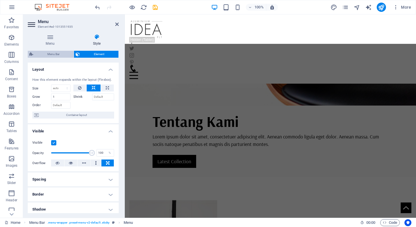
click at [57, 55] on span "Menu Bar" at bounding box center [53, 54] width 37 height 7
select select "vw"
select select "px"
select select "vw"
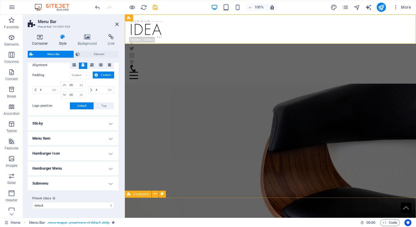
click at [36, 40] on h4 "Container" at bounding box center [41, 40] width 27 height 12
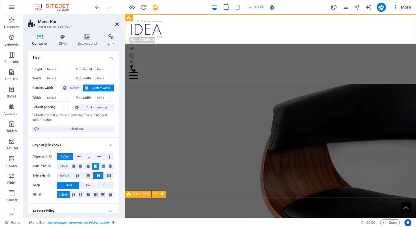
click at [118, 23] on icon at bounding box center [116, 24] width 3 height 5
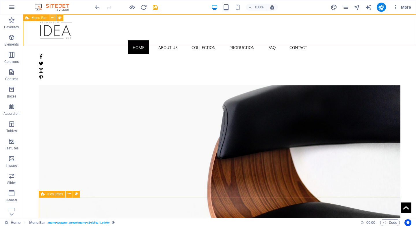
click at [53, 17] on icon at bounding box center [52, 18] width 3 height 6
click at [320, 40] on nav "Home About us Collection Production FAQ Contact" at bounding box center [220, 47] width 362 height 14
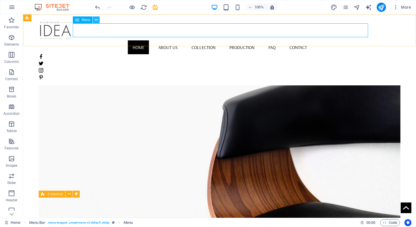
click at [95, 19] on icon at bounding box center [96, 20] width 3 height 6
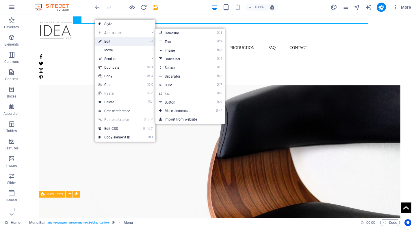
click at [111, 40] on link "⏎ Edit" at bounding box center [114, 41] width 39 height 9
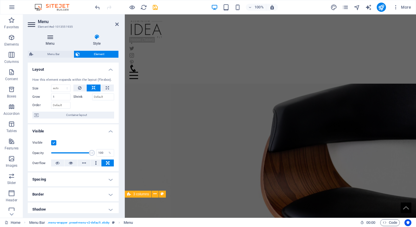
click at [53, 44] on h4 "Menu" at bounding box center [51, 40] width 47 height 12
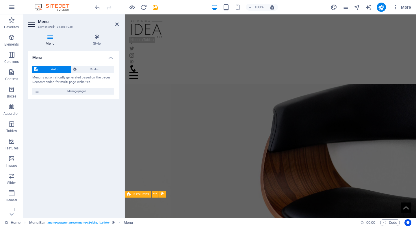
click at [75, 95] on div "Auto Custom Menu is automatically generated based on the pages. Recommended for…" at bounding box center [73, 80] width 91 height 38
click at [76, 90] on span "Manage pages" at bounding box center [76, 91] width 71 height 7
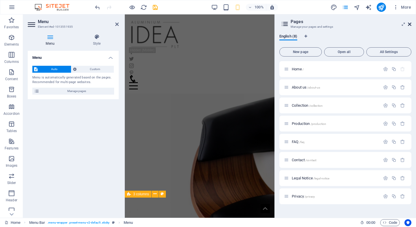
click at [409, 23] on icon at bounding box center [409, 24] width 3 height 5
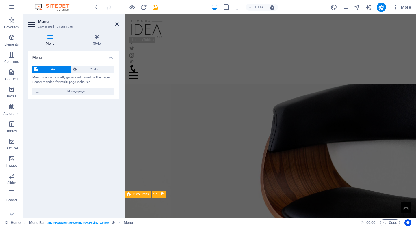
click at [118, 25] on icon at bounding box center [116, 24] width 3 height 5
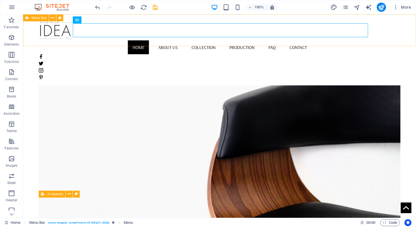
click at [350, 42] on div "Home About us Collection Production FAQ Contact Menu" at bounding box center [219, 49] width 393 height 71
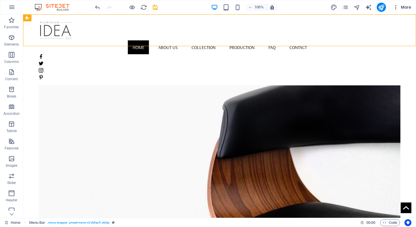
click at [407, 8] on span "More" at bounding box center [402, 7] width 18 height 6
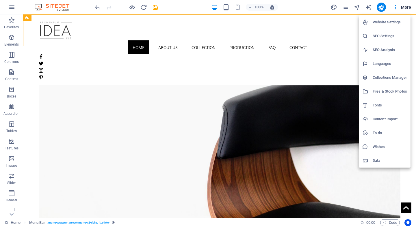
click at [395, 6] on div at bounding box center [208, 113] width 416 height 227
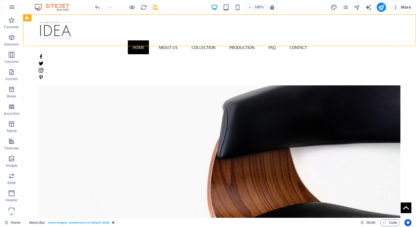
click at [397, 6] on icon "button" at bounding box center [396, 7] width 6 height 6
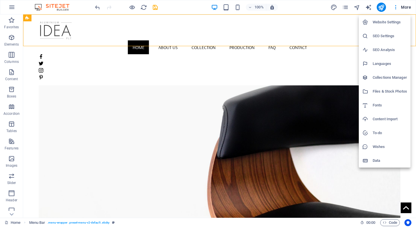
click at [293, 10] on div at bounding box center [208, 113] width 416 height 227
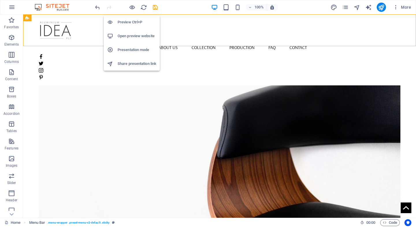
click at [134, 35] on h6 "Open preview website" at bounding box center [137, 36] width 39 height 7
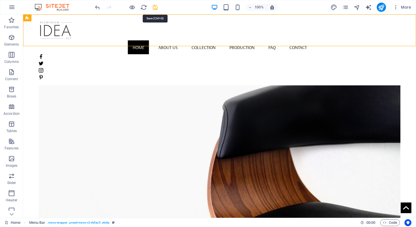
click at [153, 9] on icon "save" at bounding box center [155, 7] width 7 height 7
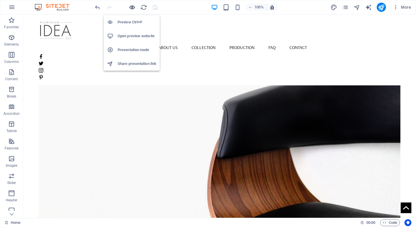
click at [132, 6] on icon "button" at bounding box center [132, 7] width 7 height 7
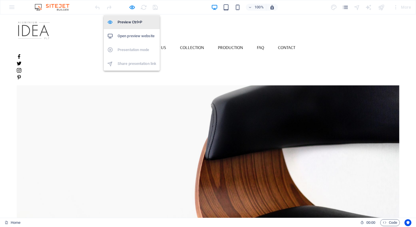
click at [135, 25] on h6 "Preview Ctrl+P" at bounding box center [137, 22] width 39 height 7
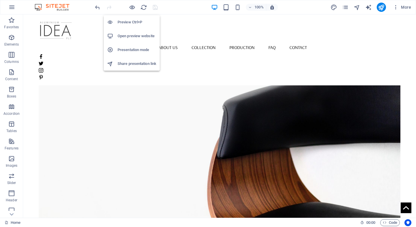
click at [134, 38] on h6 "Open preview website" at bounding box center [137, 36] width 39 height 7
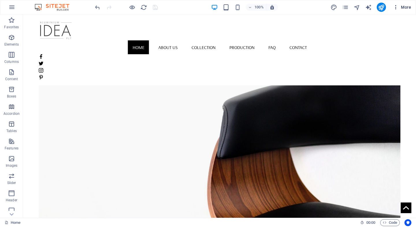
click at [400, 8] on span "More" at bounding box center [402, 7] width 18 height 6
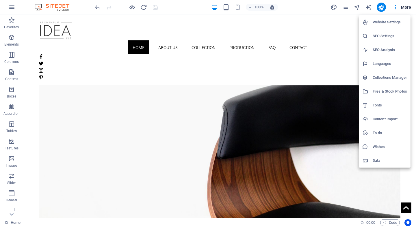
click at [289, 15] on div at bounding box center [208, 113] width 416 height 227
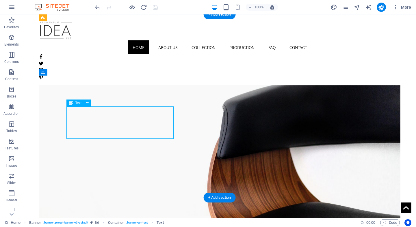
click at [75, 102] on div "Text" at bounding box center [74, 103] width 17 height 7
click at [89, 101] on icon at bounding box center [87, 103] width 3 height 6
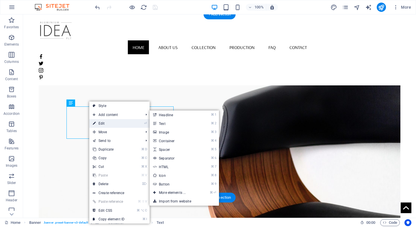
click at [108, 124] on link "⏎ Edit" at bounding box center [108, 123] width 39 height 9
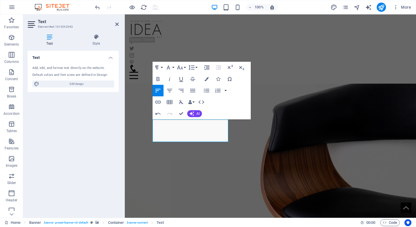
click at [216, 179] on figure at bounding box center [270, 136] width 291 height 184
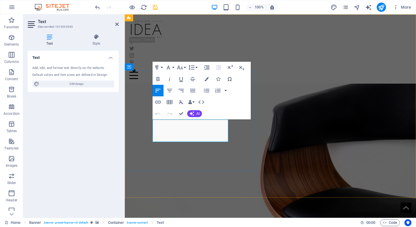
click at [229, 190] on figure at bounding box center [270, 136] width 291 height 184
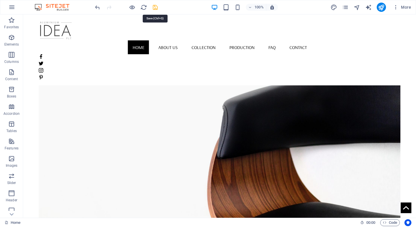
click at [156, 6] on icon "save" at bounding box center [155, 7] width 7 height 7
click at [396, 7] on icon "button" at bounding box center [396, 7] width 6 height 6
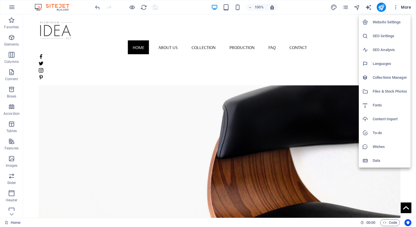
click at [16, 73] on div at bounding box center [208, 113] width 416 height 227
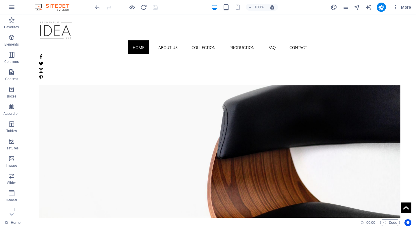
click at [11, 76] on div "Website Settings SEO Settings SEO Analysis Languages Collections Manager Files …" at bounding box center [208, 115] width 416 height 224
click at [14, 74] on icon "button" at bounding box center [11, 72] width 7 height 7
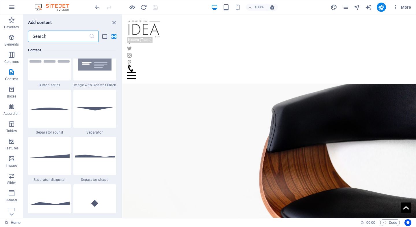
scroll to position [1496, 0]
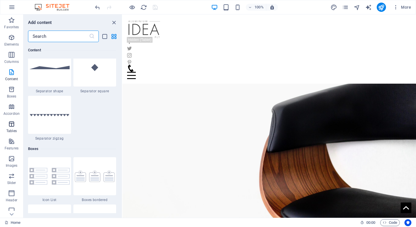
click at [15, 130] on p "Tables" at bounding box center [11, 131] width 10 height 5
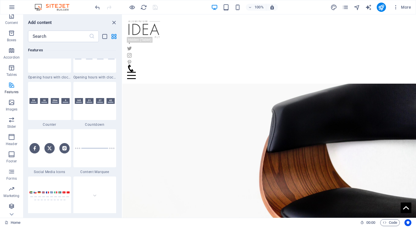
scroll to position [56, 0]
click at [12, 191] on icon "button" at bounding box center [11, 189] width 7 height 7
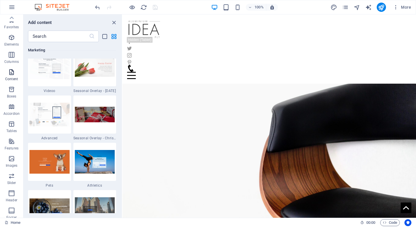
scroll to position [0, 0]
click at [12, 22] on icon "button" at bounding box center [11, 20] width 7 height 7
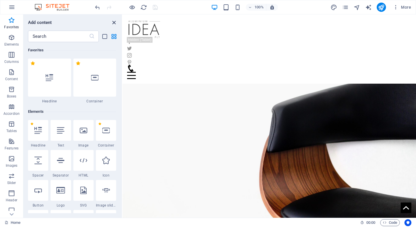
click at [114, 21] on icon "close panel" at bounding box center [114, 22] width 7 height 7
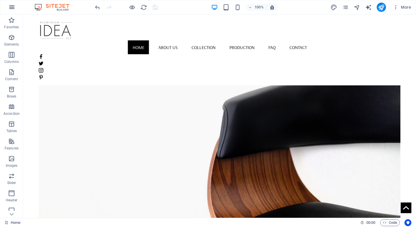
click at [16, 7] on button "button" at bounding box center [12, 7] width 14 height 14
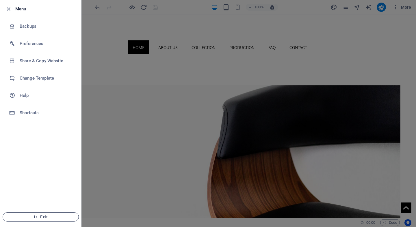
click at [29, 216] on span "Exit" at bounding box center [41, 217] width 66 height 5
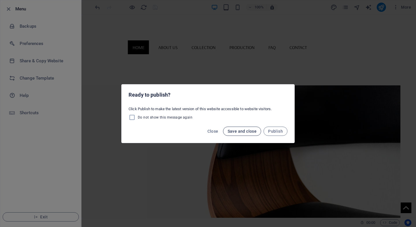
click at [236, 129] on span "Save and close" at bounding box center [242, 131] width 29 height 5
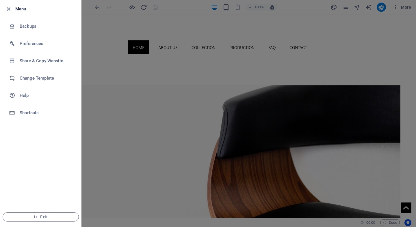
click at [9, 10] on icon "button" at bounding box center [8, 9] width 7 height 7
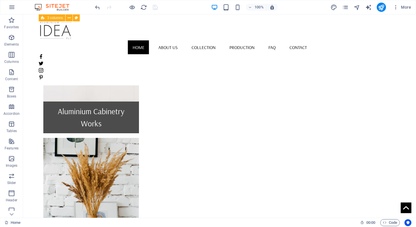
scroll to position [280, 0]
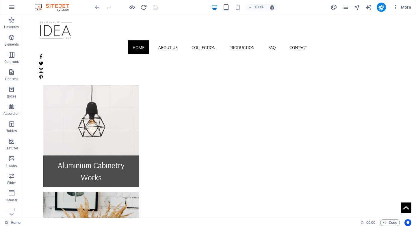
scroll to position [286, 0]
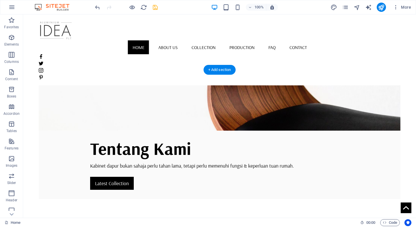
scroll to position [128, 0]
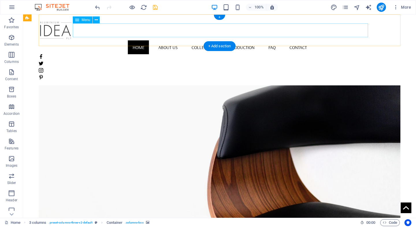
scroll to position [0, 0]
click at [175, 40] on nav "Home About us Collection Production FAQ Contact" at bounding box center [220, 47] width 362 height 14
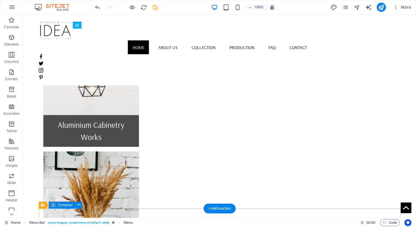
scroll to position [326, 0]
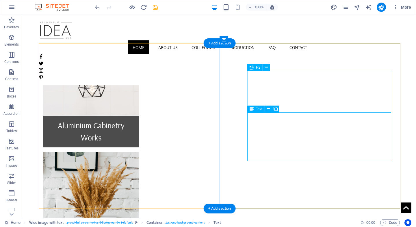
click at [259, 109] on span "Text" at bounding box center [259, 109] width 6 height 3
click at [270, 110] on icon at bounding box center [268, 109] width 3 height 6
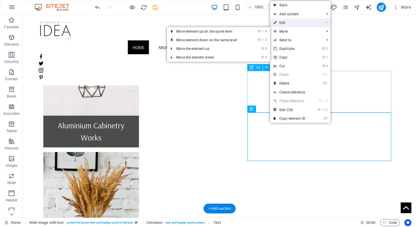
click at [288, 24] on link "⏎ Edit" at bounding box center [289, 22] width 39 height 9
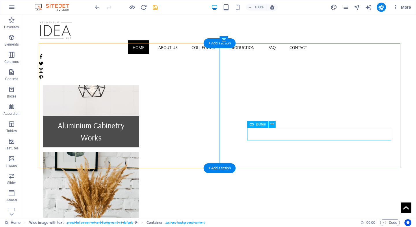
click at [271, 124] on icon at bounding box center [272, 124] width 3 height 6
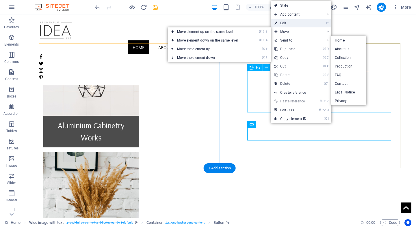
click at [287, 20] on link "⏎ Edit" at bounding box center [290, 23] width 39 height 9
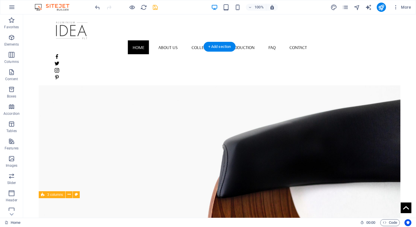
scroll to position [0, 0]
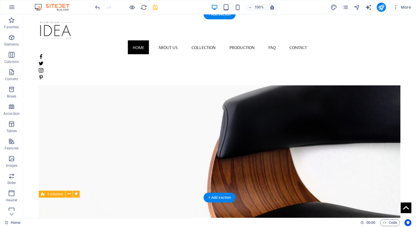
click at [229, 120] on figure at bounding box center [220, 138] width 362 height 184
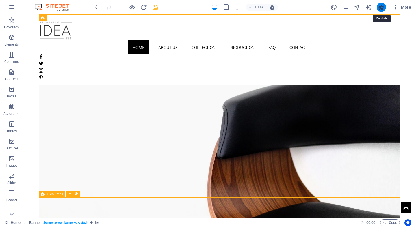
click at [382, 8] on icon "publish" at bounding box center [381, 7] width 7 height 7
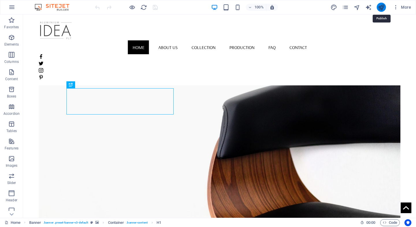
click at [383, 9] on icon "publish" at bounding box center [381, 7] width 7 height 7
